Goal: Task Accomplishment & Management: Use online tool/utility

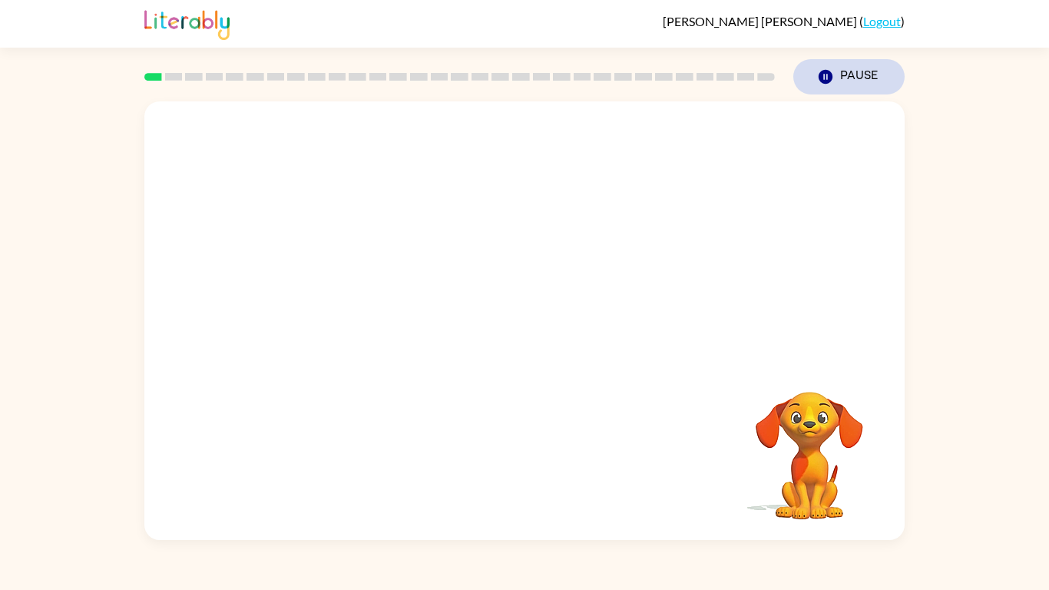
click at [830, 88] on button "Pause Pause" at bounding box center [848, 76] width 111 height 35
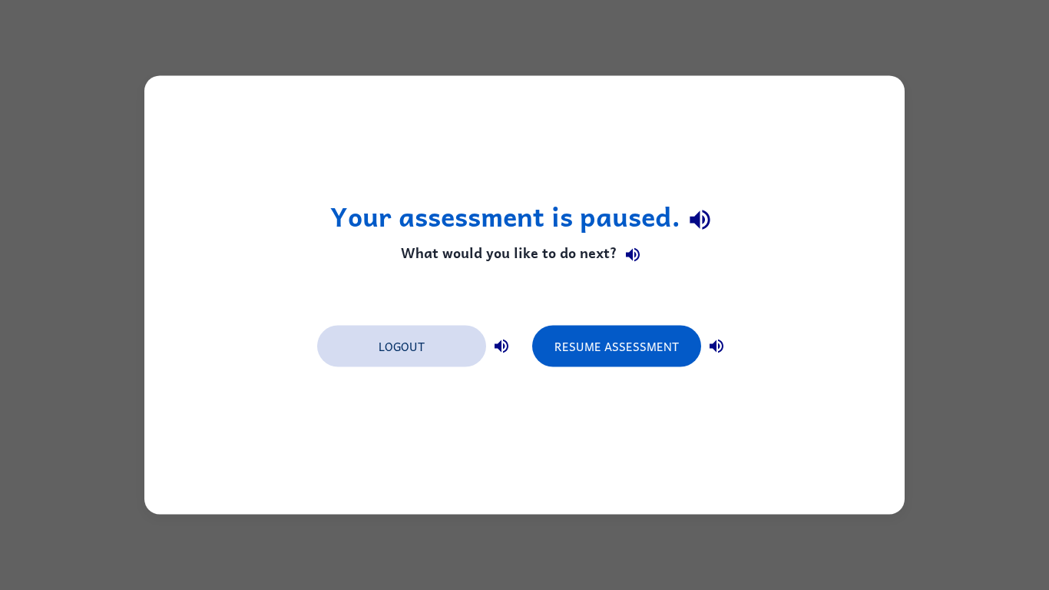
click at [408, 353] on button "Logout" at bounding box center [401, 346] width 169 height 41
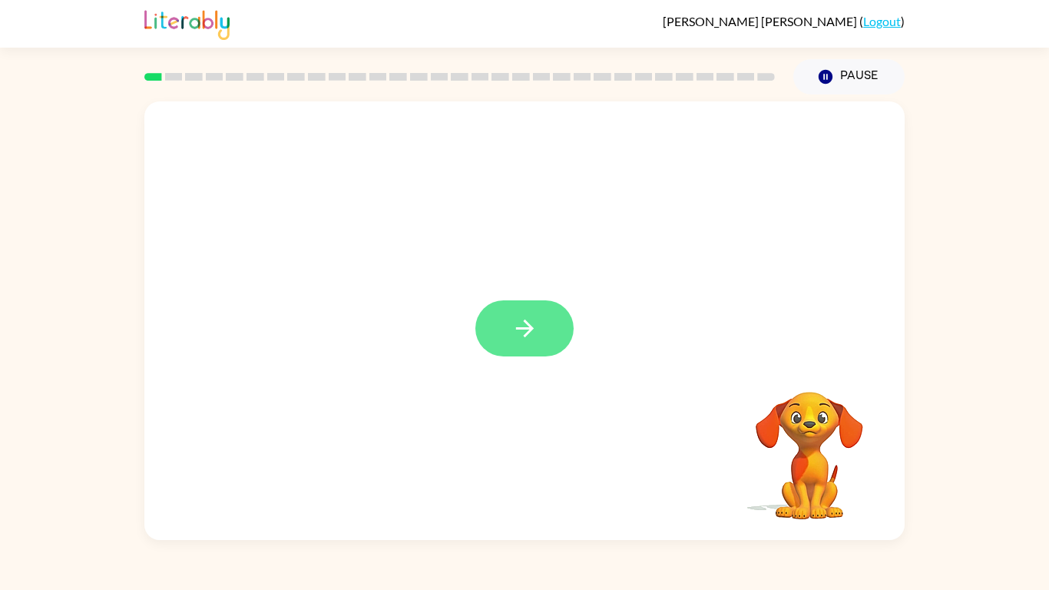
click at [521, 326] on icon "button" at bounding box center [524, 328] width 27 height 27
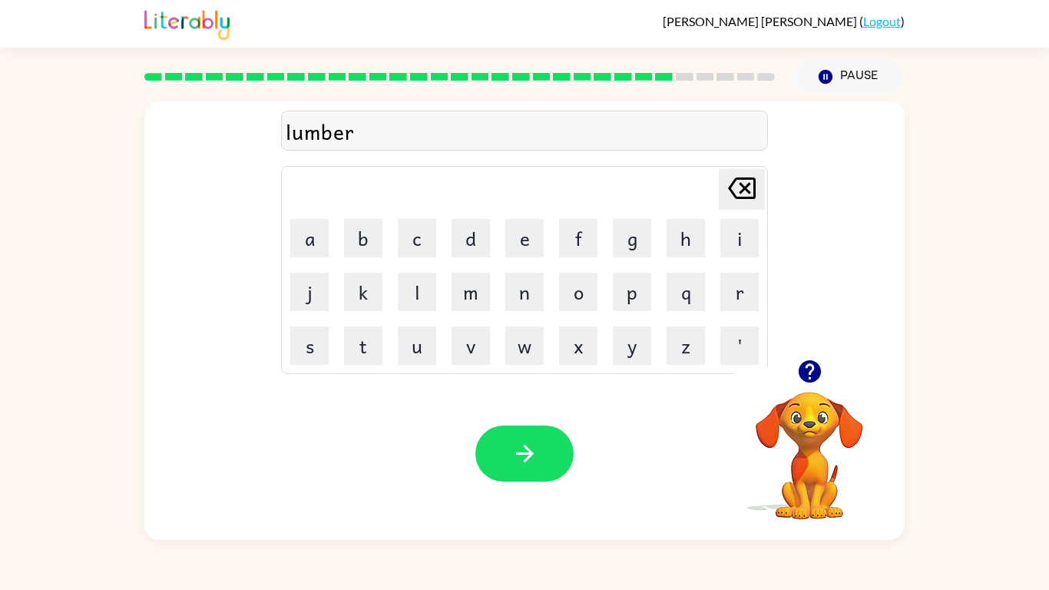
click at [392, 134] on div "lumber" at bounding box center [525, 131] width 478 height 32
